Goal: Task Accomplishment & Management: Use online tool/utility

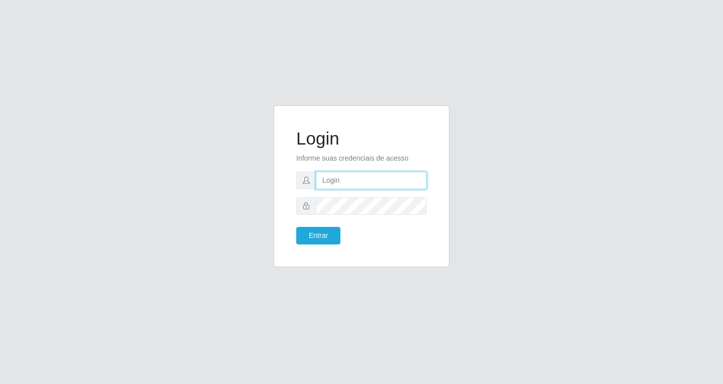
click at [330, 177] on input "text" at bounding box center [371, 181] width 111 height 18
type input "[EMAIL_ADDRESS][DOMAIN_NAME]"
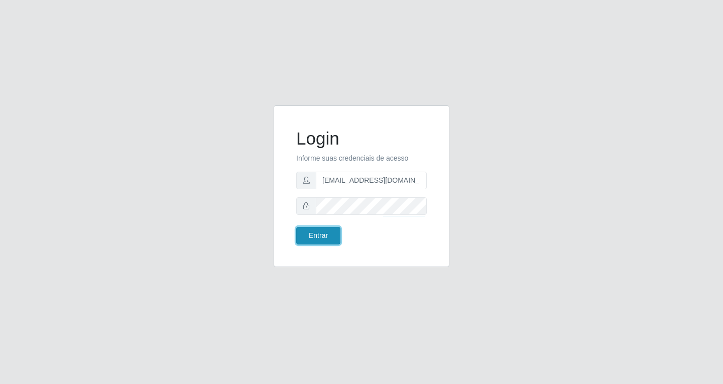
click at [328, 236] on button "Entrar" at bounding box center [318, 236] width 44 height 18
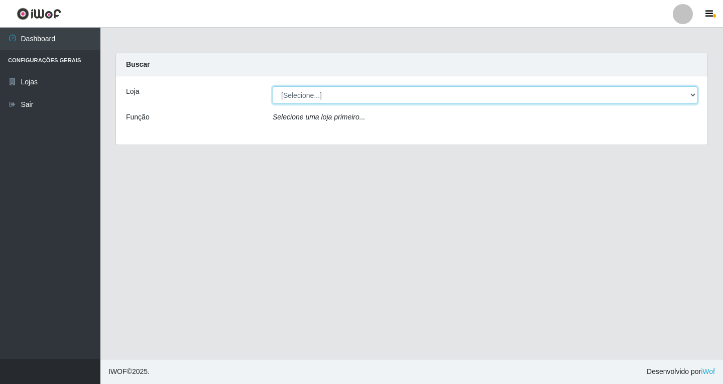
click at [691, 94] on select "[Selecione...] SuperFácil Atacado - [GEOGRAPHIC_DATA]" at bounding box center [484, 95] width 425 height 18
select select "503"
click at [272, 86] on select "[Selecione...] SuperFácil Atacado - [GEOGRAPHIC_DATA]" at bounding box center [484, 95] width 425 height 18
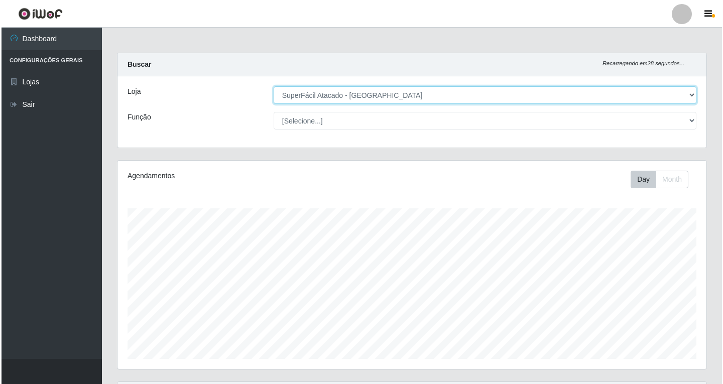
scroll to position [149, 0]
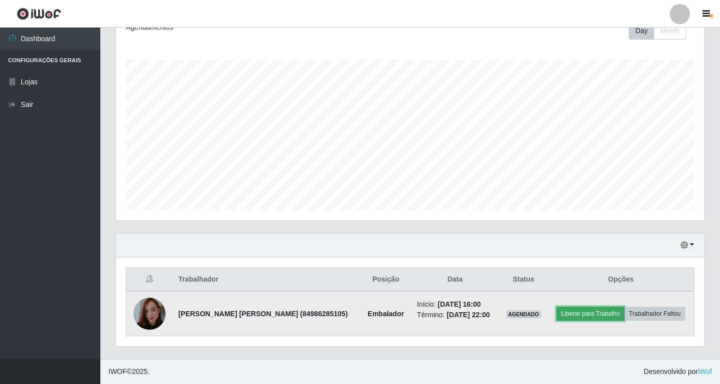
click at [586, 314] on button "Liberar para Trabalho" at bounding box center [590, 314] width 68 height 14
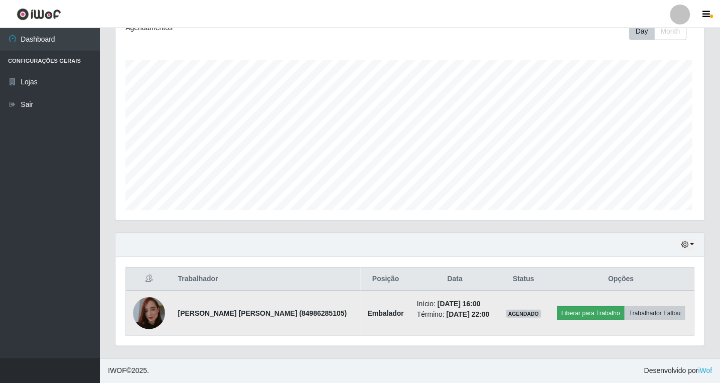
scroll to position [208, 584]
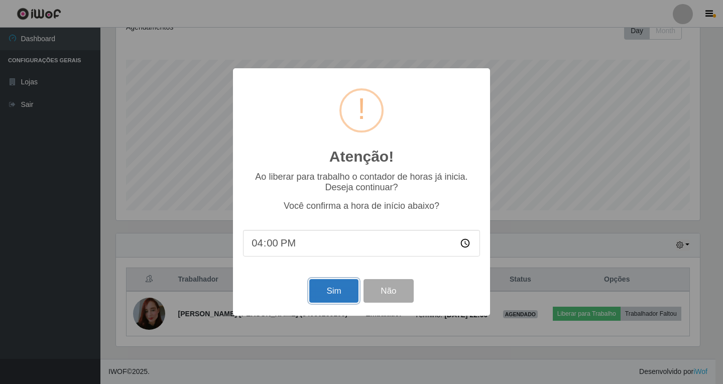
click at [331, 288] on button "Sim" at bounding box center [333, 291] width 49 height 24
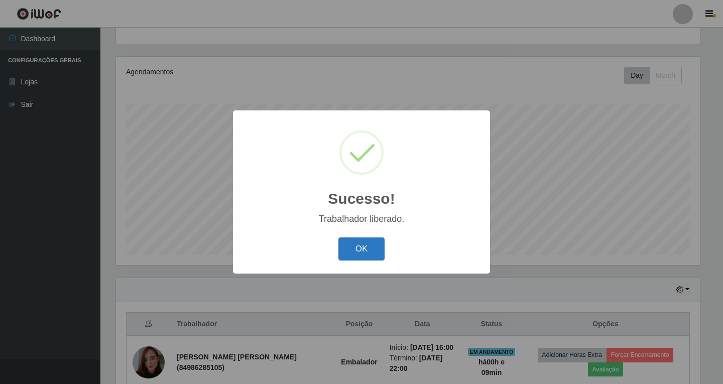
click at [370, 251] on button "OK" at bounding box center [361, 249] width 47 height 24
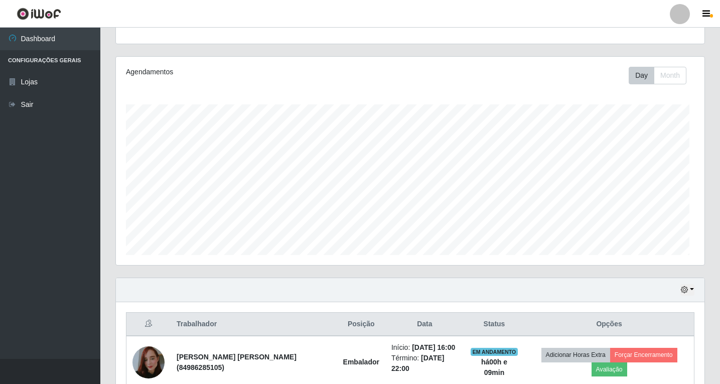
scroll to position [208, 589]
